Goal: Navigation & Orientation: Understand site structure

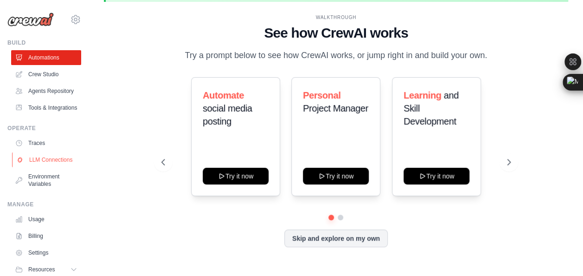
scroll to position [55, 0]
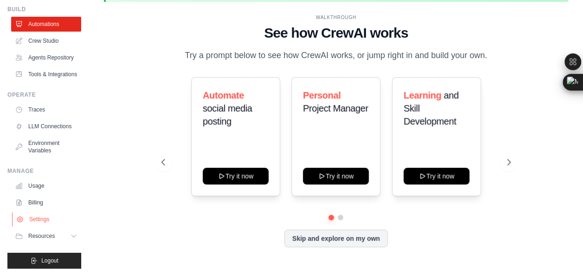
click at [40, 219] on link "Settings" at bounding box center [47, 219] width 70 height 15
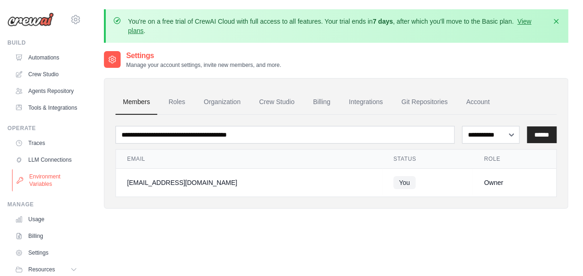
click at [36, 191] on link "Environment Variables" at bounding box center [47, 180] width 70 height 22
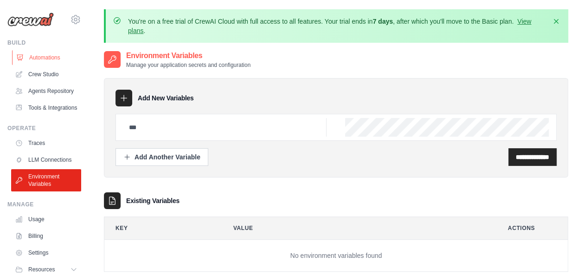
click at [41, 56] on link "Automations" at bounding box center [47, 57] width 70 height 15
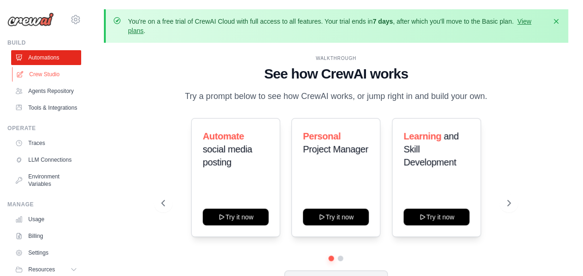
click at [41, 78] on link "Crew Studio" at bounding box center [47, 74] width 70 height 15
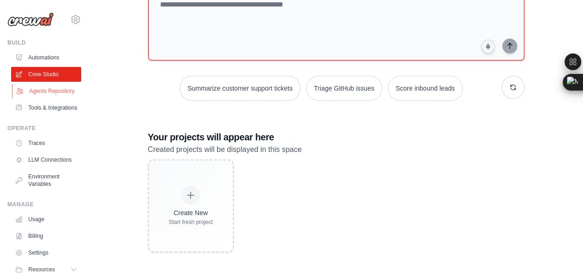
click at [44, 97] on link "Agents Repository" at bounding box center [47, 91] width 70 height 15
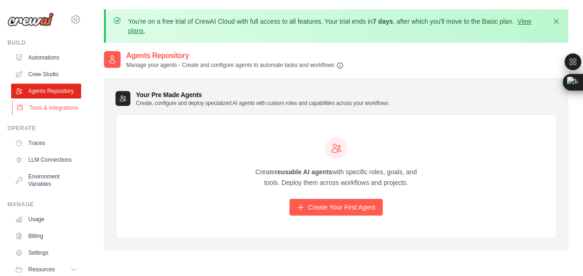
click at [39, 115] on link "Tools & Integrations" at bounding box center [47, 107] width 70 height 15
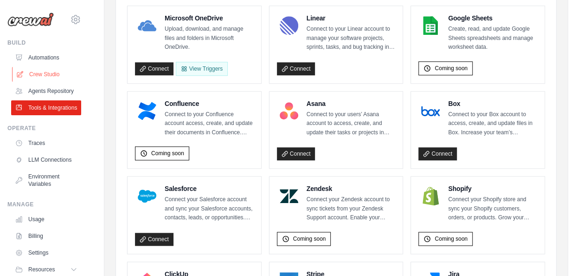
scroll to position [0, 0]
click at [70, 16] on icon at bounding box center [75, 18] width 11 height 11
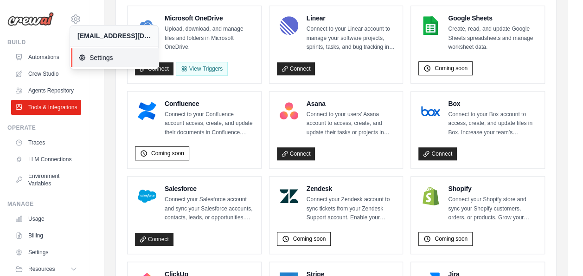
click at [94, 58] on span "Settings" at bounding box center [114, 57] width 73 height 9
